Goal: Transaction & Acquisition: Purchase product/service

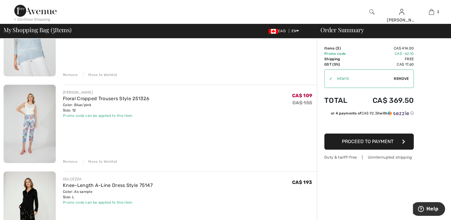
click at [69, 162] on div "Remove" at bounding box center [70, 161] width 15 height 5
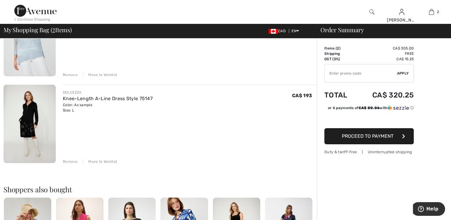
type input "NEW15"
type input "FLASH15"
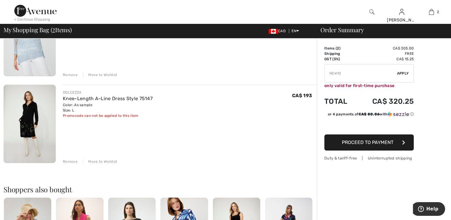
type input "EXTRA15"
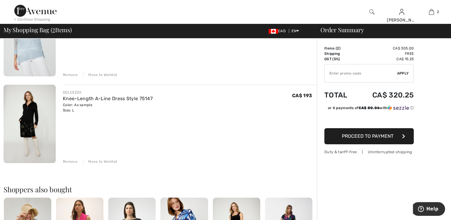
type input "FREEXPRESS"
type input "FREEDENIMBAG"
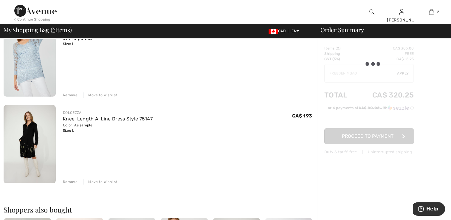
scroll to position [60, 0]
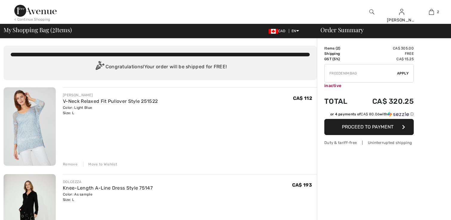
scroll to position [60, 0]
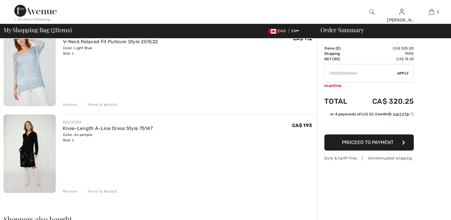
drag, startPoint x: 0, startPoint y: 0, endPoint x: 73, endPoint y: 104, distance: 127.2
click at [73, 104] on div "Remove" at bounding box center [70, 104] width 15 height 5
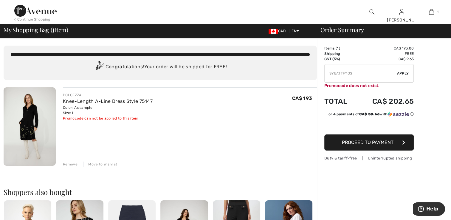
type input "DEALAM"
